Goal: Information Seeking & Learning: Learn about a topic

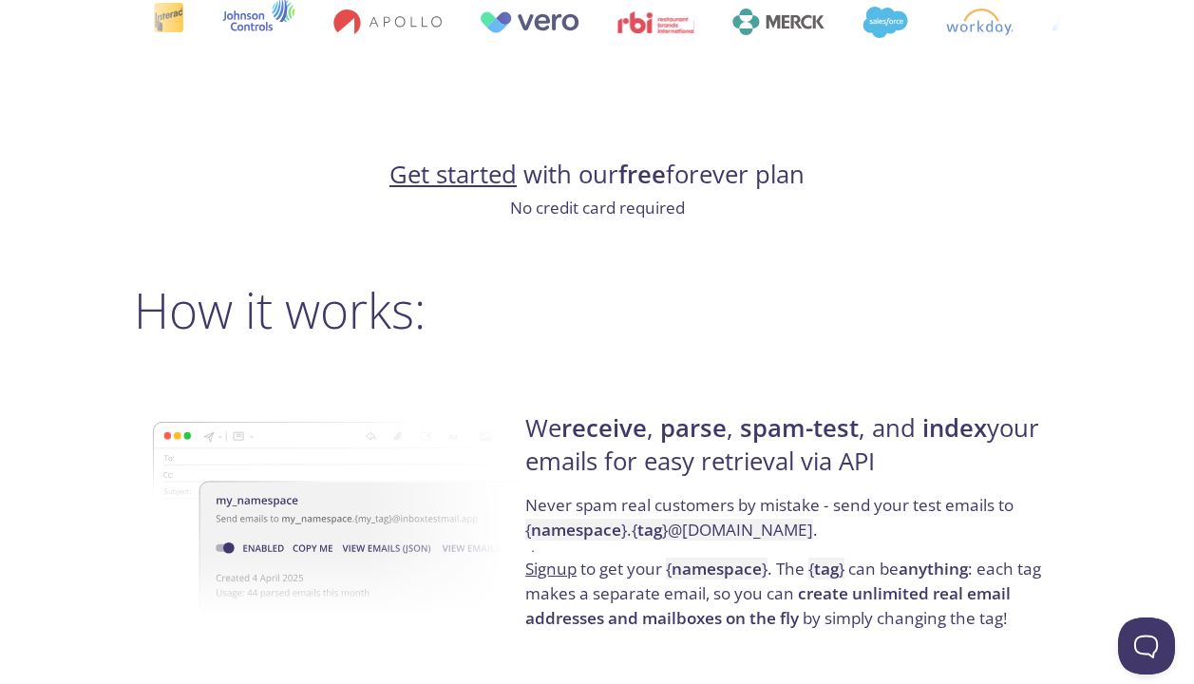
click at [481, 175] on link "Get started" at bounding box center [452, 174] width 127 height 33
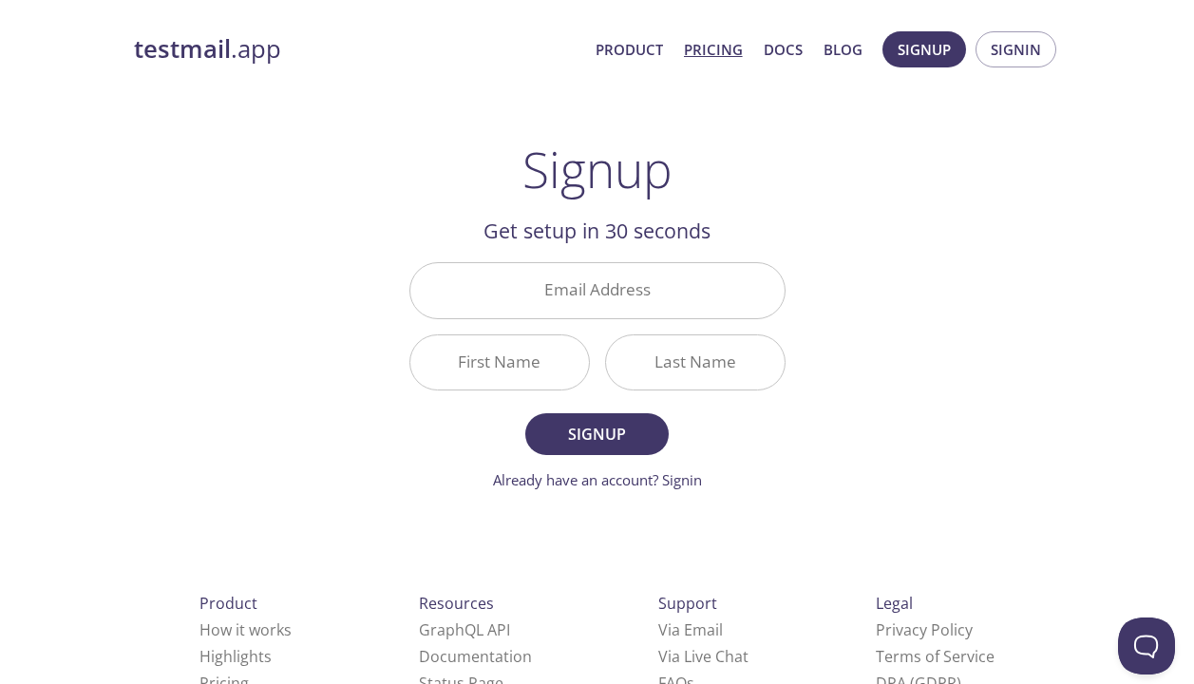
click at [706, 50] on link "Pricing" at bounding box center [713, 49] width 59 height 25
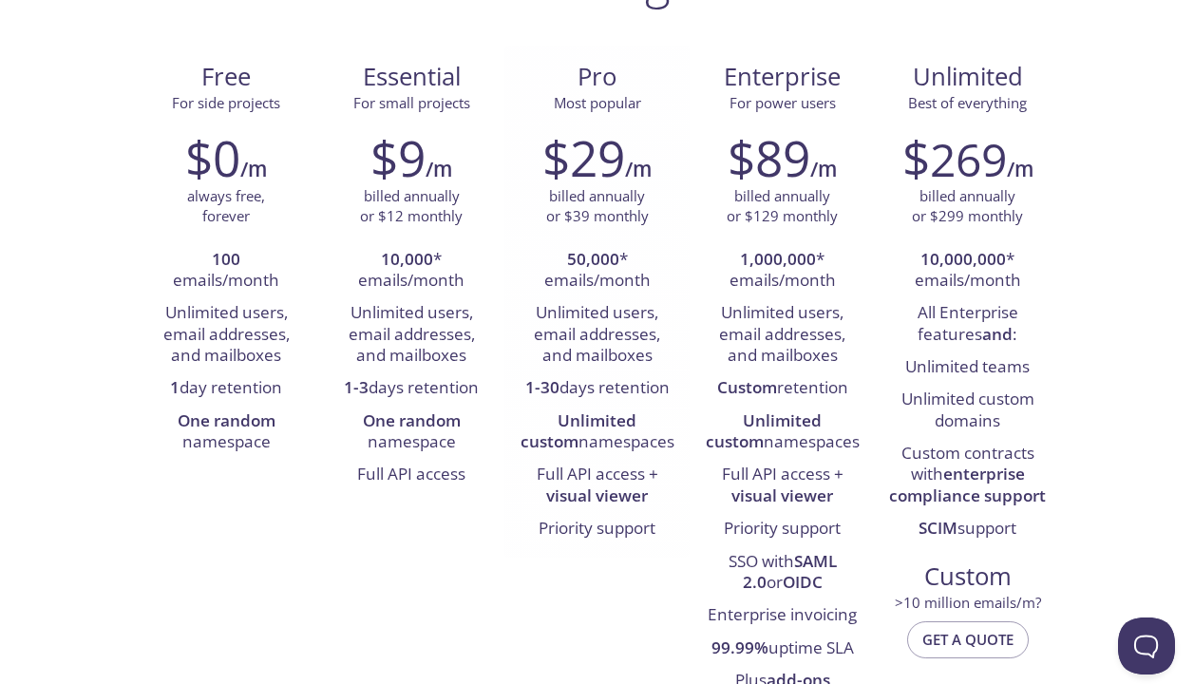
scroll to position [285, 0]
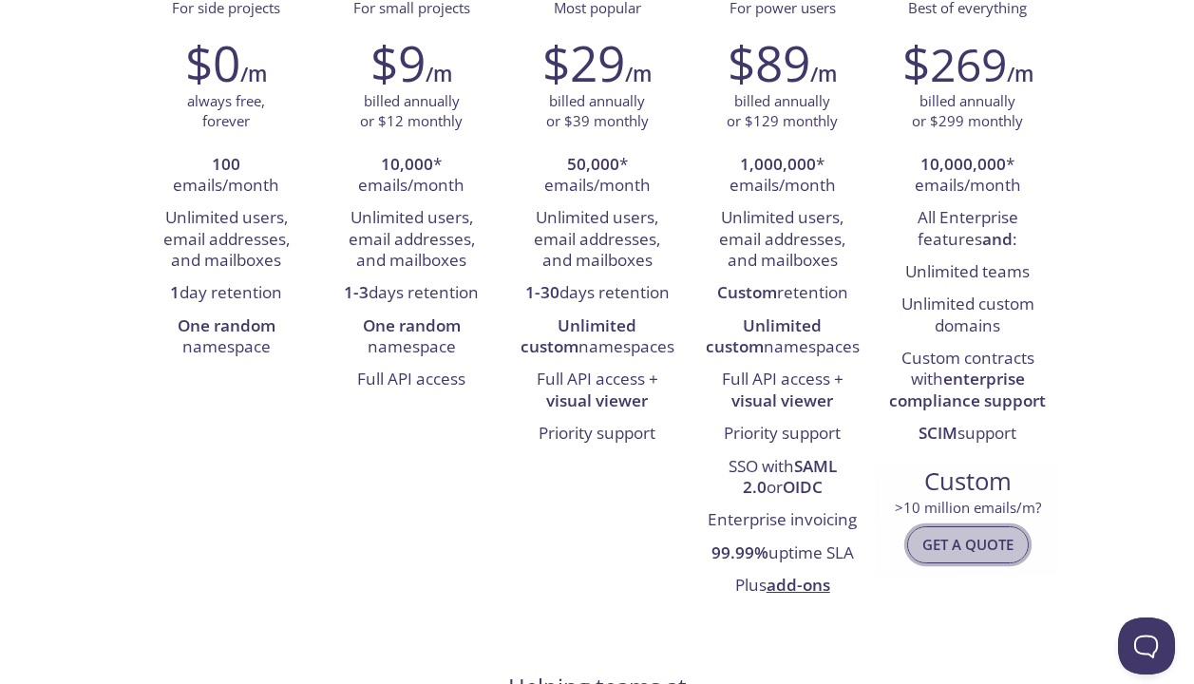
click at [973, 539] on span "Get a quote" at bounding box center [967, 544] width 91 height 25
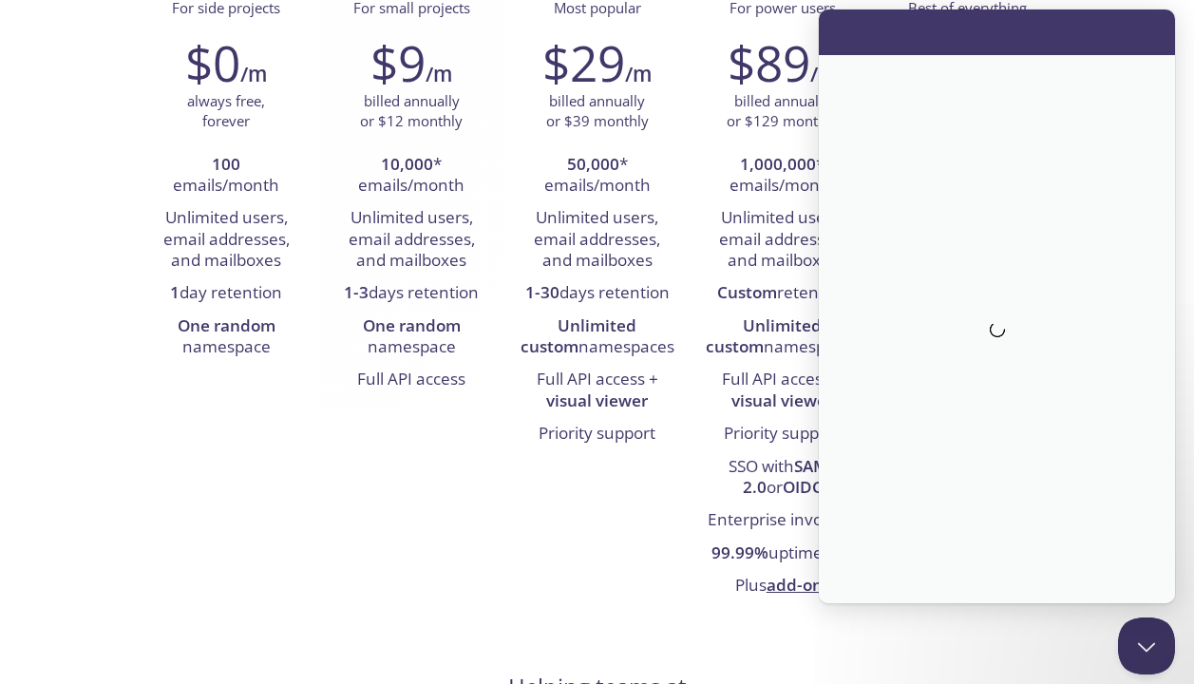
scroll to position [0, 0]
click at [592, 240] on li "Unlimited users, email addresses, and mailboxes" at bounding box center [596, 239] width 157 height 75
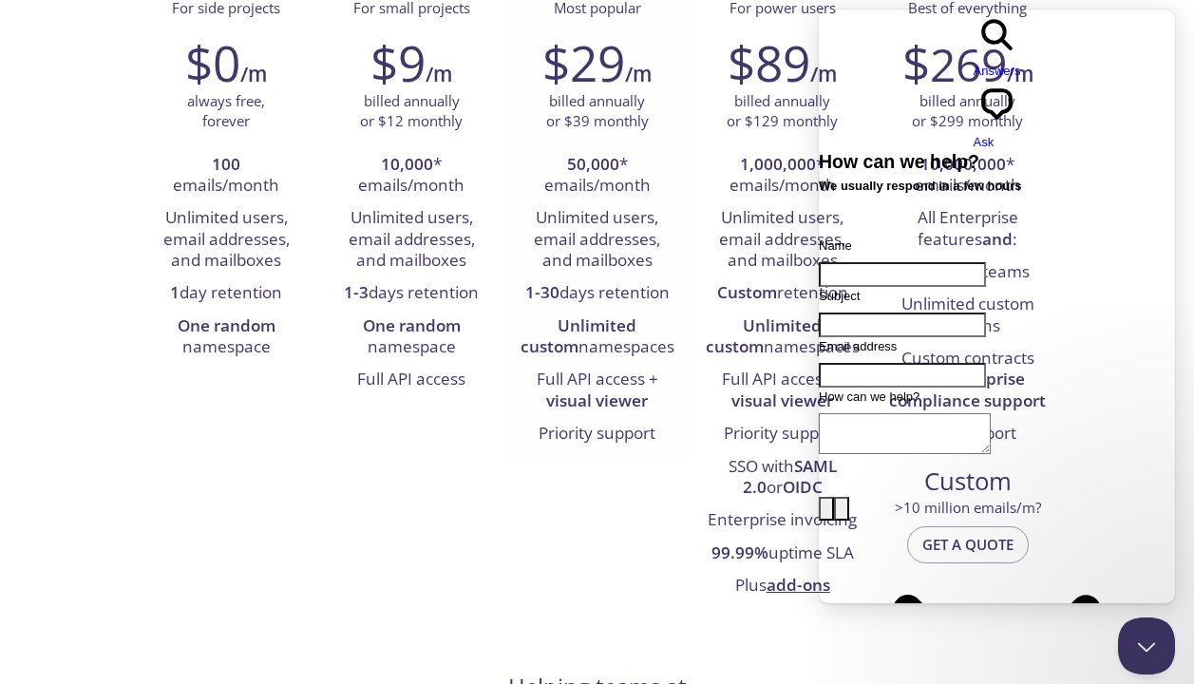
click at [513, 235] on div "$29 /m billed annually or $39 monthly 50,000 * emails/month Unlimited users, em…" at bounding box center [596, 242] width 185 height 441
click at [1140, 641] on button "Close Beacon popover" at bounding box center [1142, 641] width 57 height 57
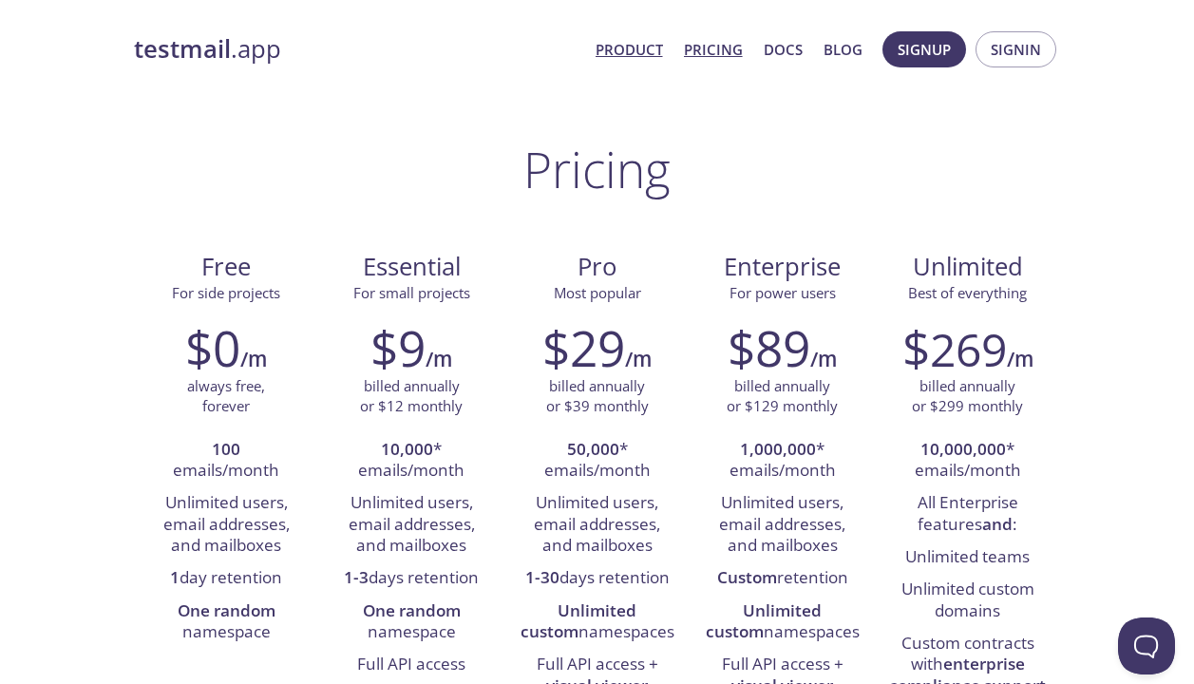
click at [612, 48] on link "Product" at bounding box center [628, 49] width 67 height 25
